Goal: Information Seeking & Learning: Understand process/instructions

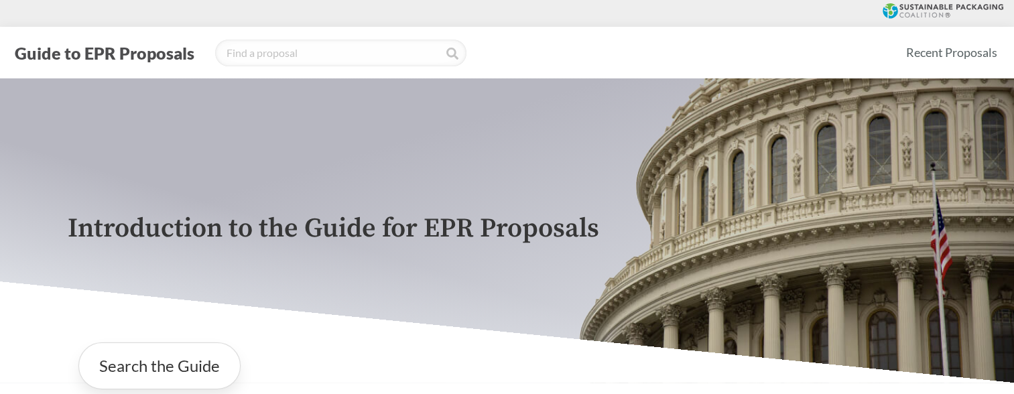
click at [438, 221] on p "Introduction to the Guide for EPR Proposals" at bounding box center [508, 229] width 880 height 30
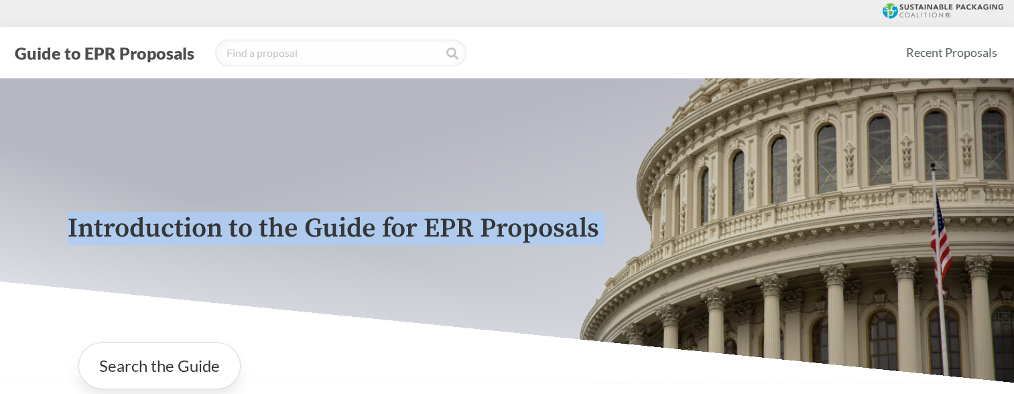
click at [438, 221] on p "Introduction to the Guide for EPR Proposals" at bounding box center [508, 229] width 880 height 30
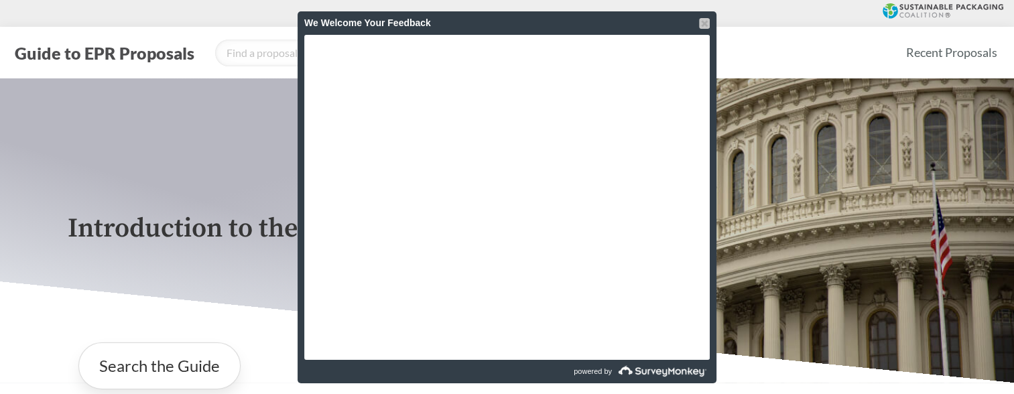
click at [703, 21] on div at bounding box center [704, 23] width 11 height 11
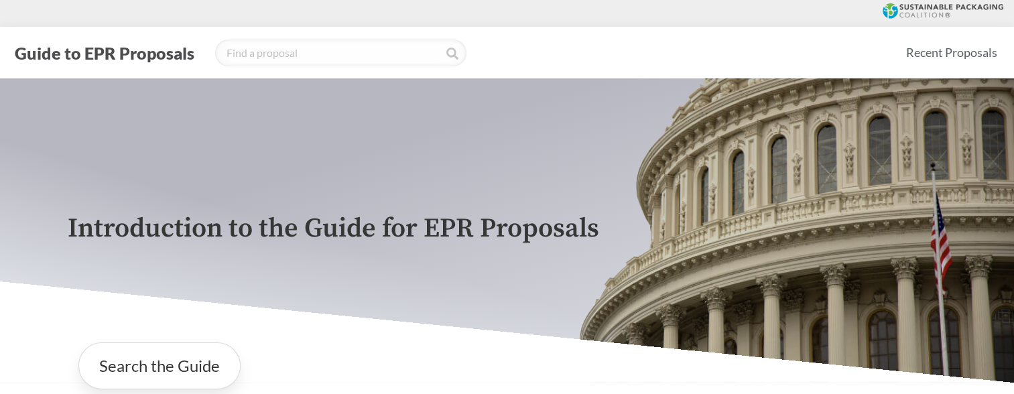
click at [335, 228] on p "Introduction to the Guide for EPR Proposals" at bounding box center [508, 229] width 880 height 30
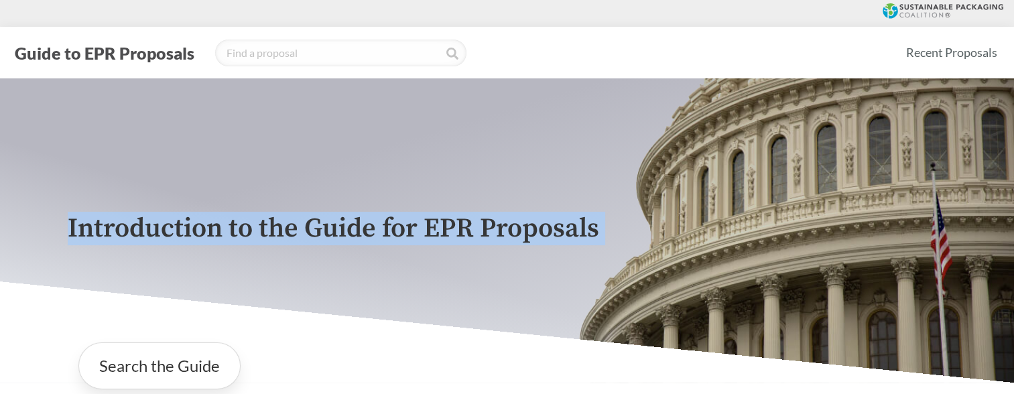
click at [335, 228] on p "Introduction to the Guide for EPR Proposals" at bounding box center [508, 229] width 880 height 30
copy div "Introduction to the Guide for EPR Proposals Search the Guide Alabama Introduced…"
